Goal: Task Accomplishment & Management: Use online tool/utility

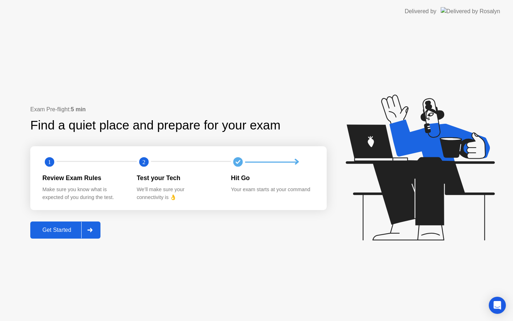
click at [51, 221] on button "Get Started" at bounding box center [65, 229] width 70 height 17
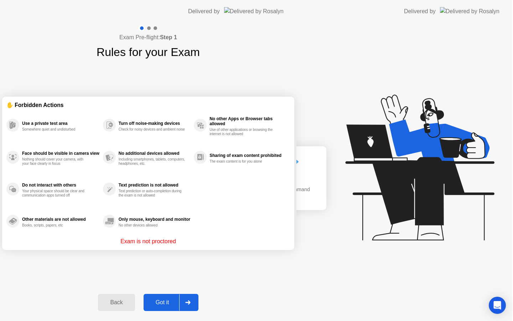
click at [51, 227] on div "Exam Pre-flight: Step 1 Rules for your Exam ✋ Forbidden Actions Use a private t…" at bounding box center [148, 172] width 296 height 298
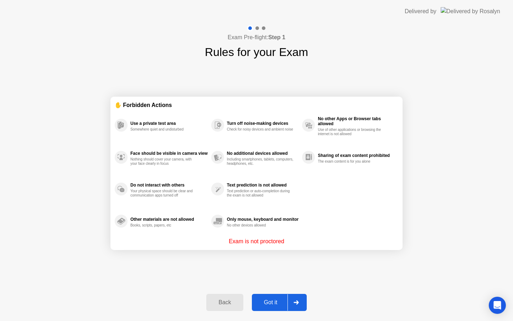
click at [274, 302] on div "Got it" at bounding box center [270, 302] width 33 height 6
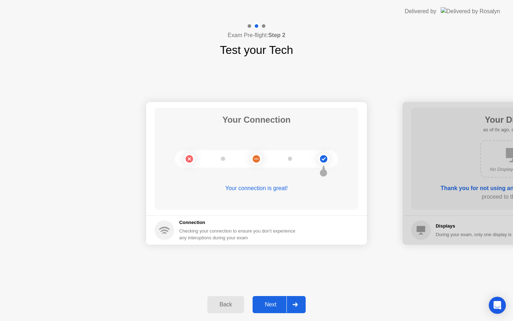
click at [274, 299] on button "Next" at bounding box center [279, 304] width 53 height 17
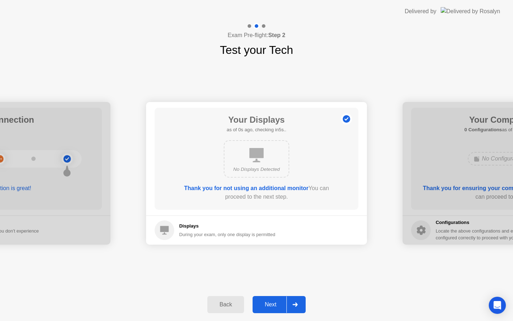
click at [274, 299] on button "Next" at bounding box center [279, 304] width 53 height 17
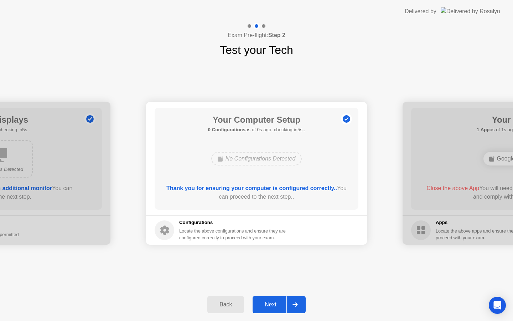
click at [274, 299] on button "Next" at bounding box center [279, 304] width 53 height 17
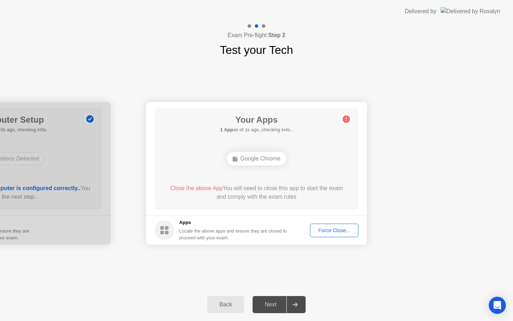
click at [335, 231] on div "Force Close..." at bounding box center [333, 230] width 43 height 6
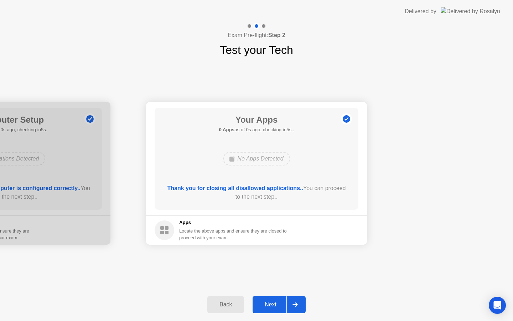
click at [273, 306] on div "Next" at bounding box center [271, 304] width 32 height 6
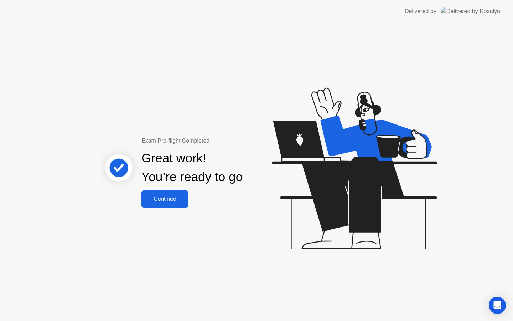
click at [169, 203] on button "Continue" at bounding box center [164, 198] width 47 height 17
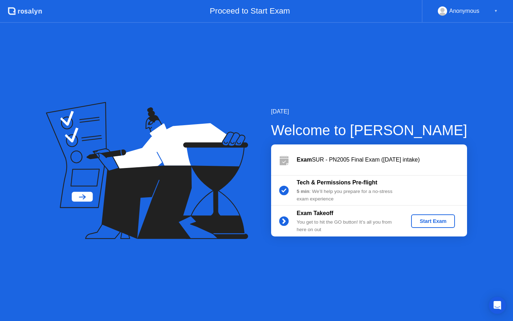
click at [443, 222] on div "Start Exam" at bounding box center [433, 221] width 38 height 6
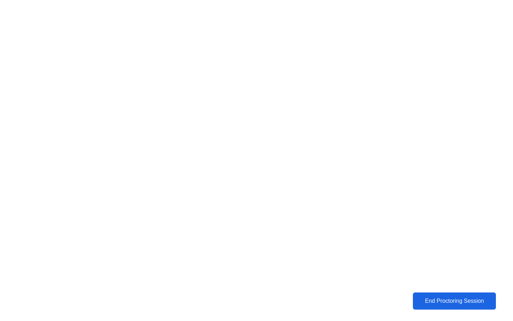
click at [428, 298] on div "End Proctoring Session" at bounding box center [454, 300] width 79 height 6
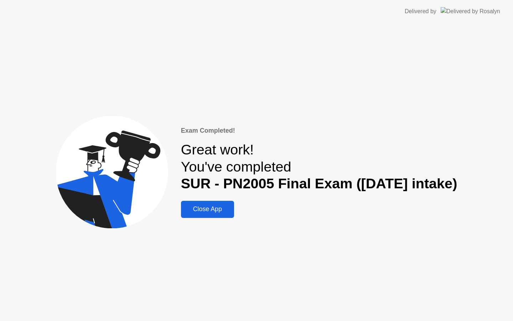
click at [231, 203] on div "Exam Completed! Great work! You've completed SUR - PN2005 Final Exam ([DATE] in…" at bounding box center [319, 172] width 276 height 92
click at [211, 206] on div "Close App" at bounding box center [207, 208] width 49 height 7
